Goal: Find specific page/section: Find specific page/section

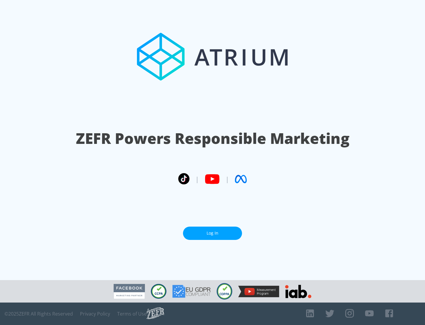
click at [213, 233] on link "Log In" at bounding box center [212, 232] width 59 height 13
